Goal: Information Seeking & Learning: Learn about a topic

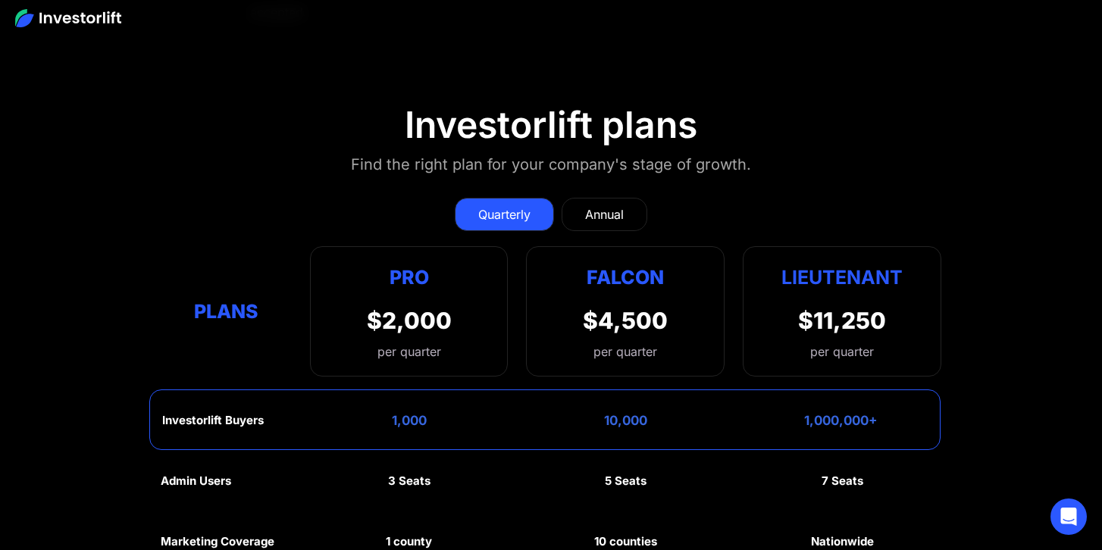
scroll to position [6599, 0]
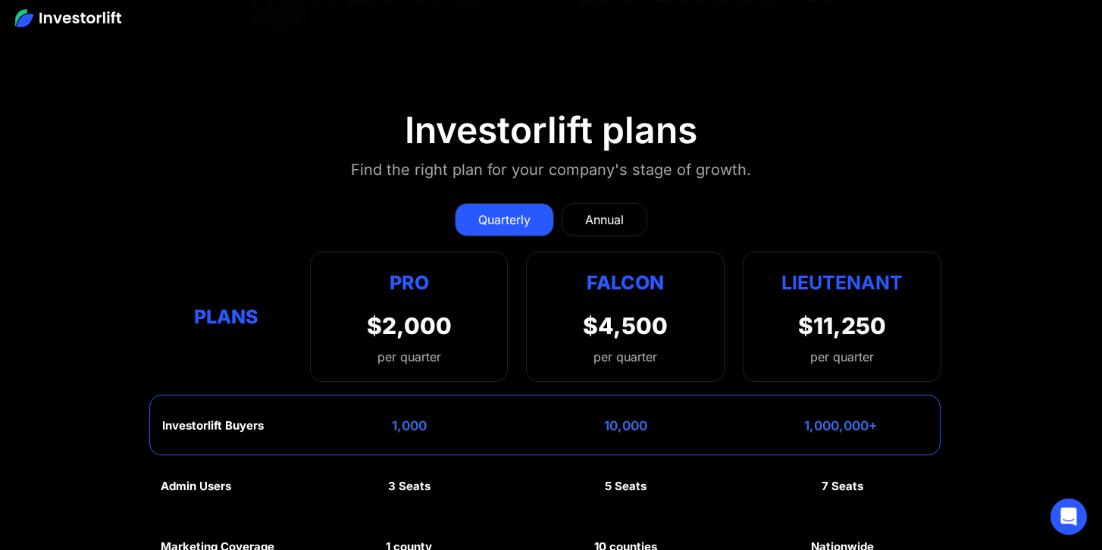
click at [595, 233] on link "Annual" at bounding box center [605, 219] width 86 height 33
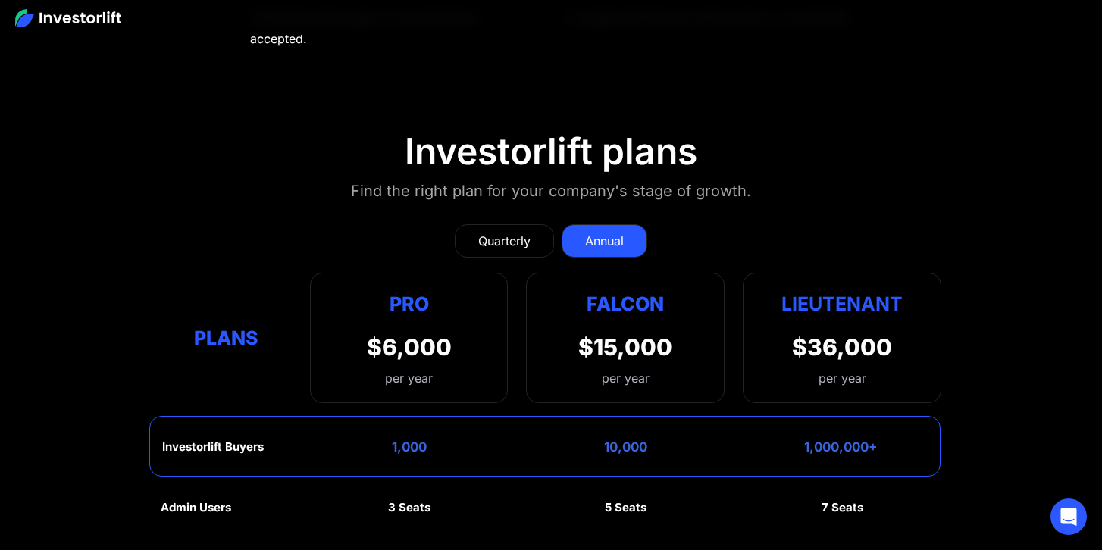
scroll to position [6573, 0]
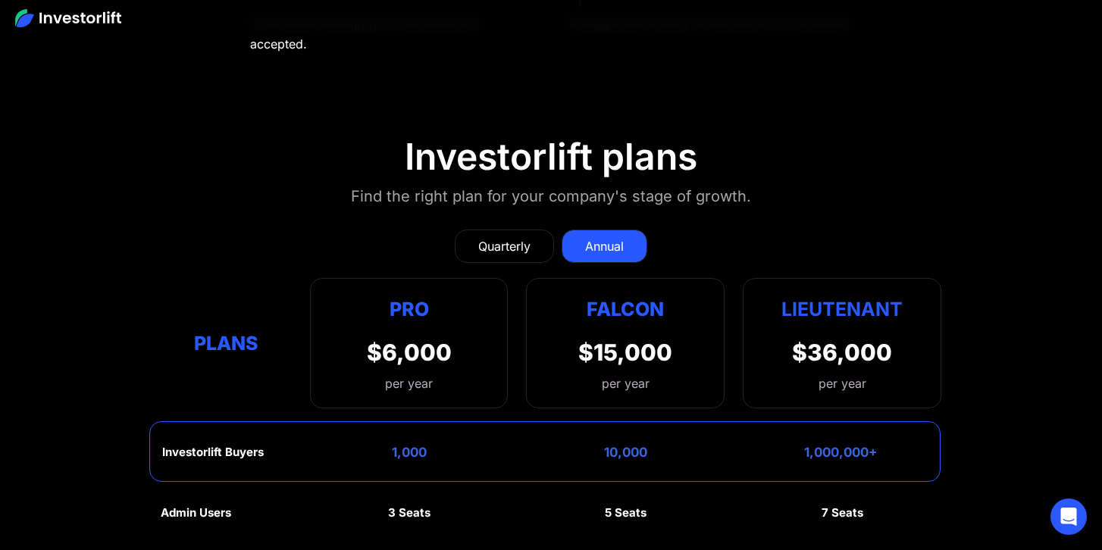
click at [523, 244] on div "Quarterly" at bounding box center [504, 246] width 52 height 18
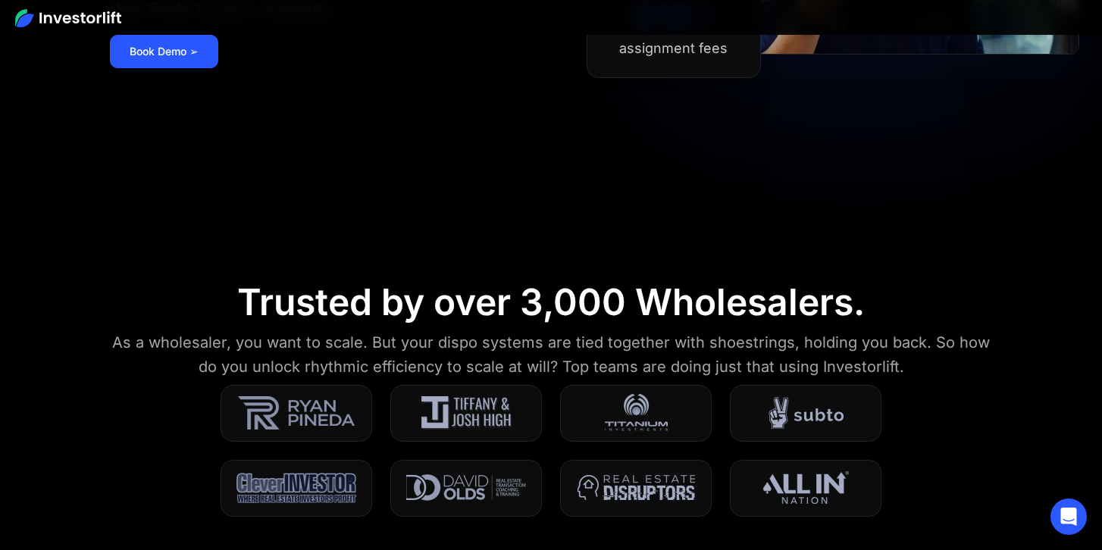
scroll to position [0, 0]
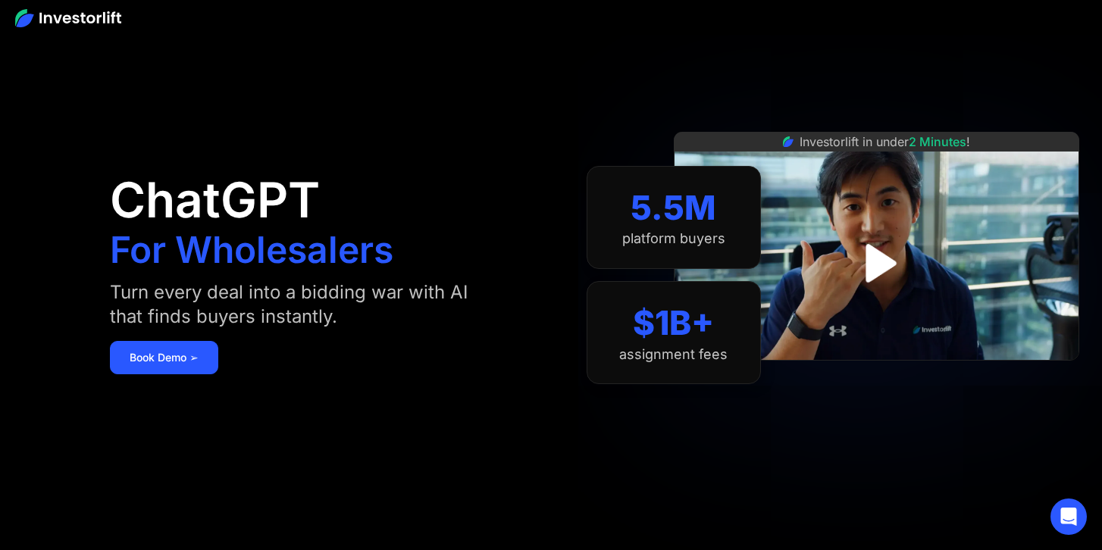
click at [25, 9] on img at bounding box center [68, 18] width 106 height 18
click at [875, 259] on img "open lightbox" at bounding box center [876, 263] width 102 height 102
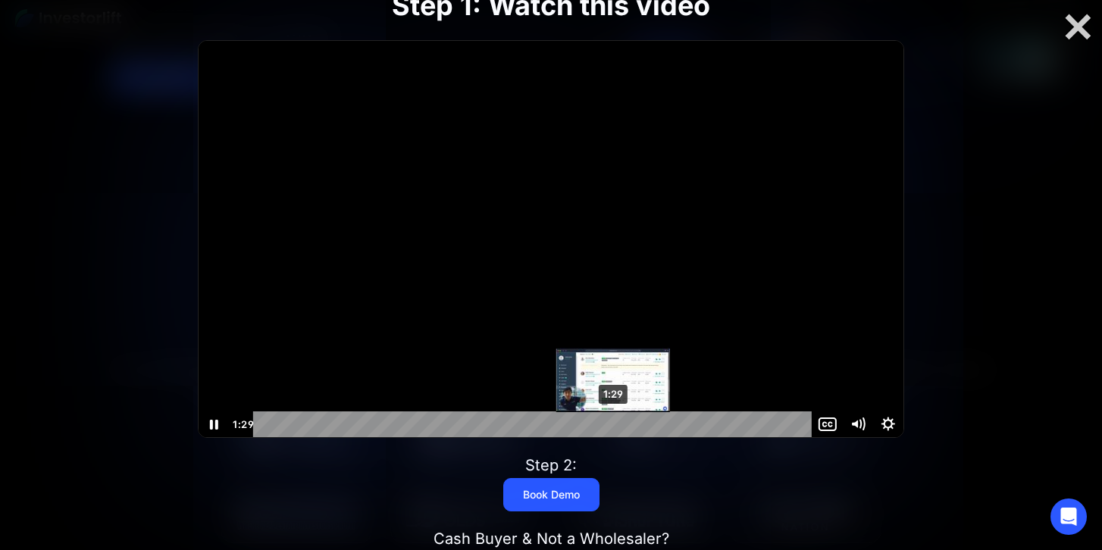
scroll to position [1, 0]
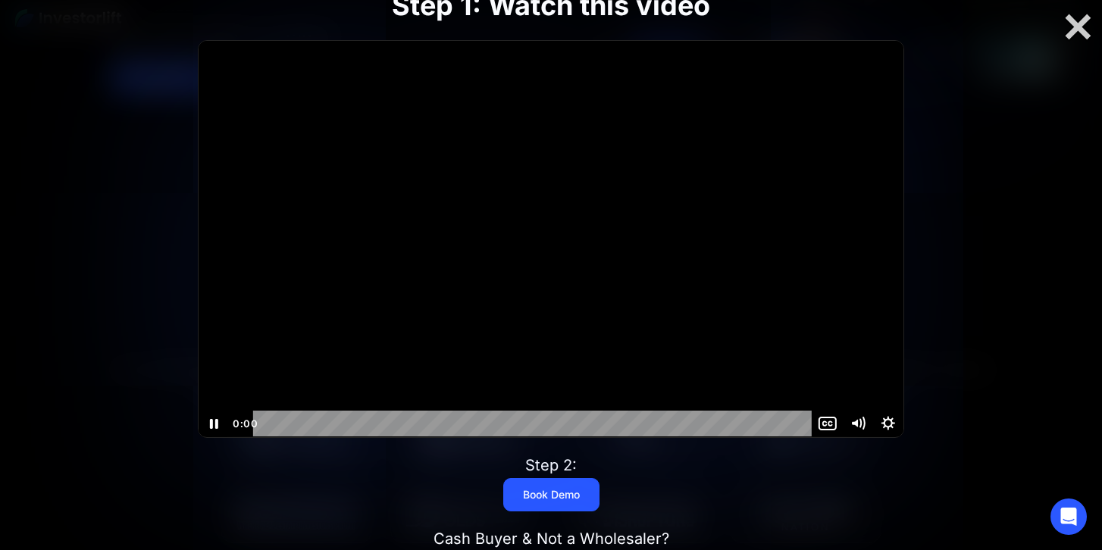
click at [261, 400] on div "Click for sound @keyframes VOLUME_SMALL_WAVE_FLASH { 0% { opacity: 0; } 33% { o…" at bounding box center [551, 238] width 705 height 396
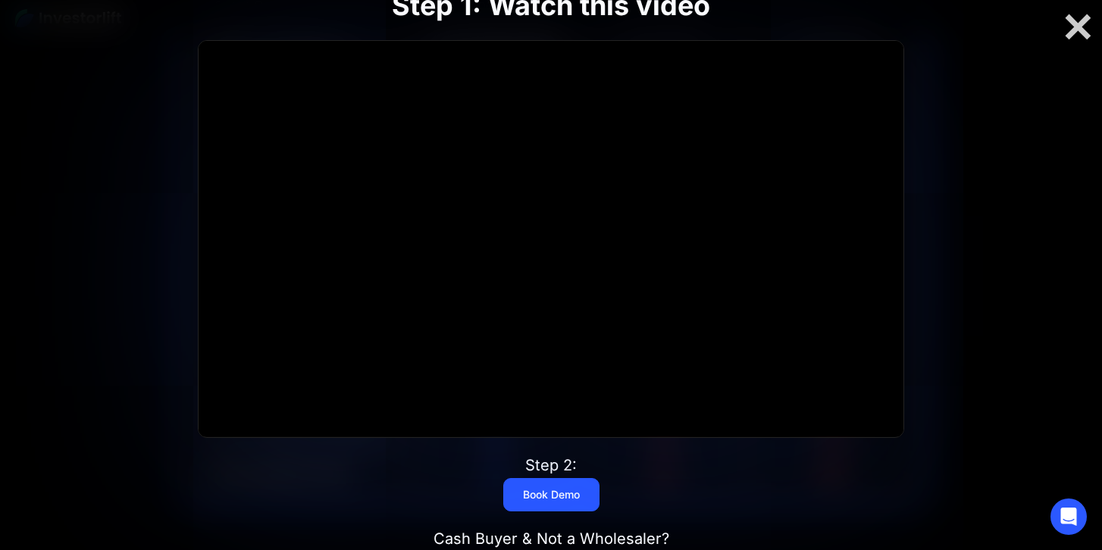
scroll to position [3669, 0]
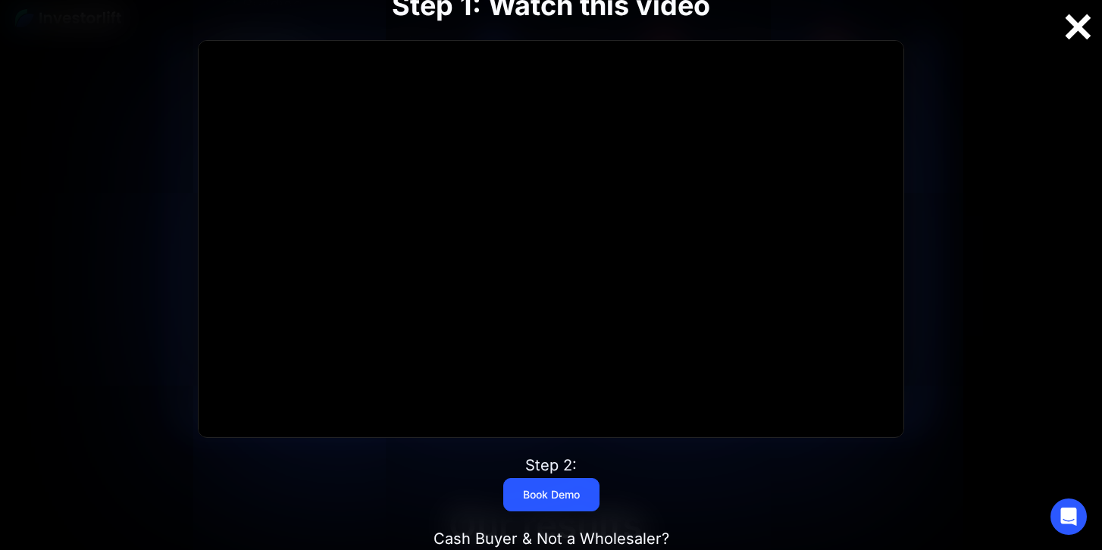
click at [1074, 23] on div at bounding box center [1077, 27] width 49 height 32
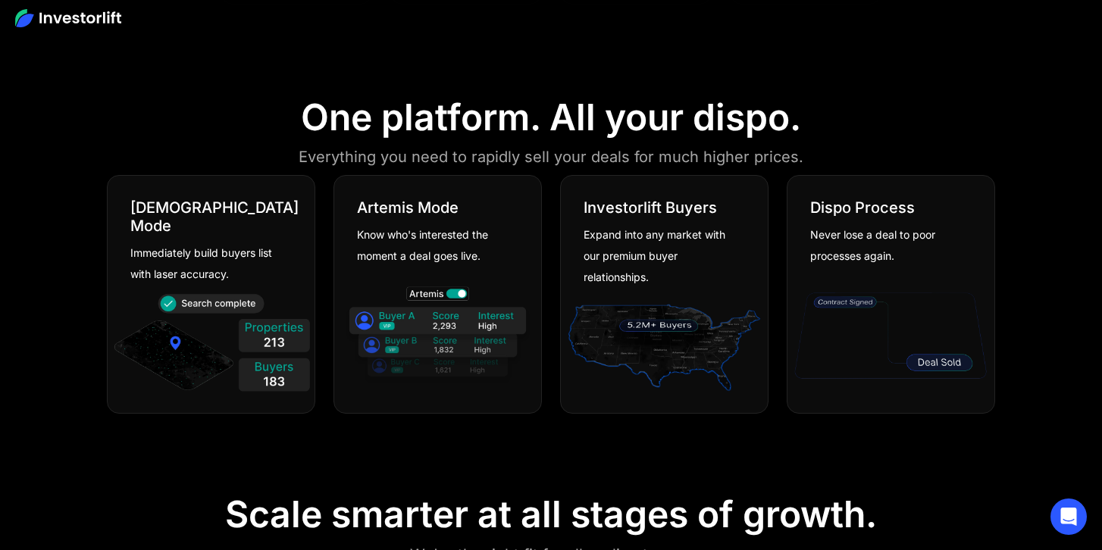
scroll to position [0, 0]
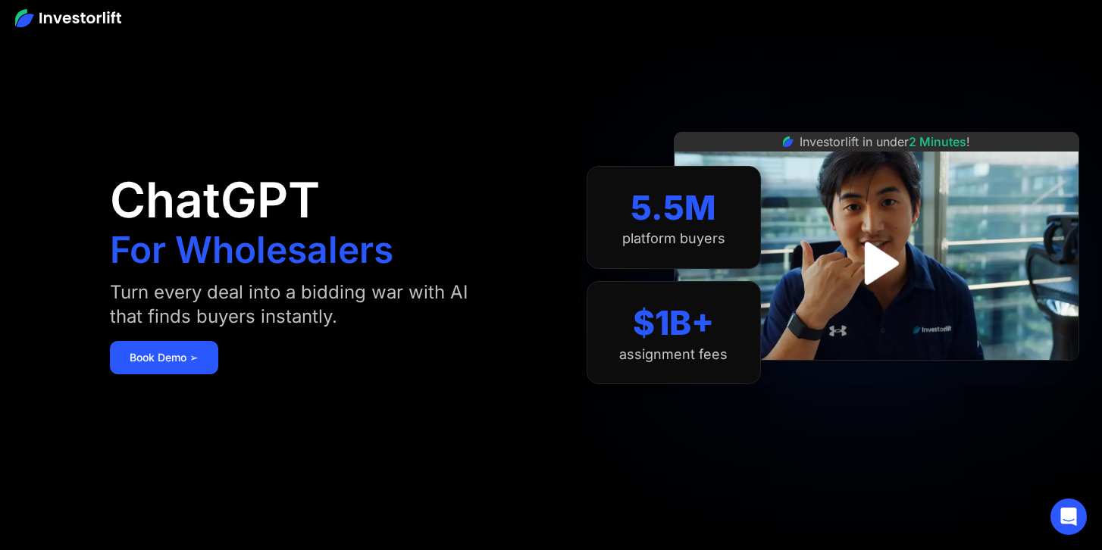
click at [458, 340] on div "ChatGPT For Wholesalers Turn every deal into a bidding war with AI that finds b…" at bounding box center [321, 274] width 423 height 459
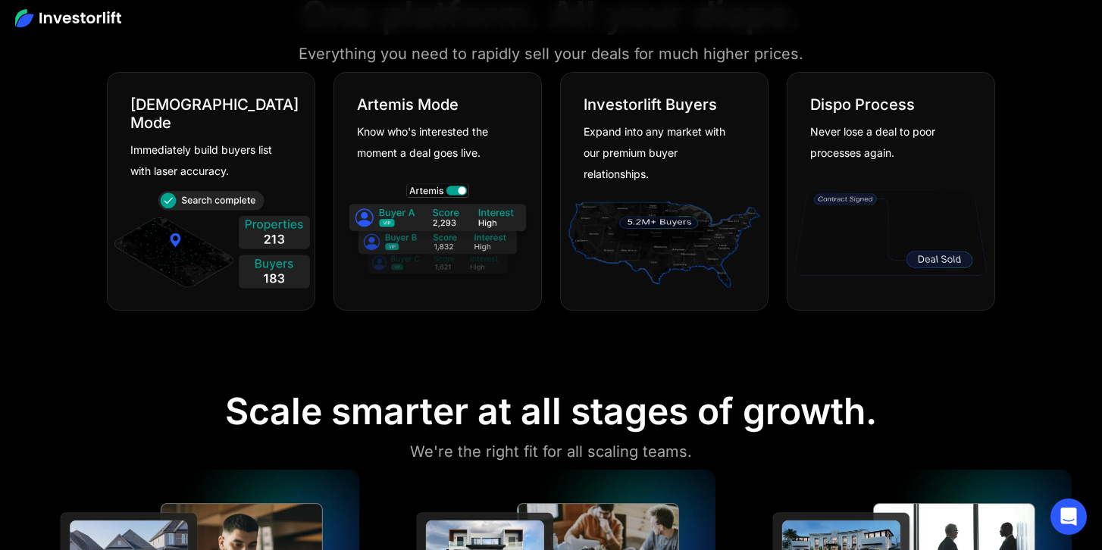
scroll to position [736, 0]
